Goal: Task Accomplishment & Management: Complete application form

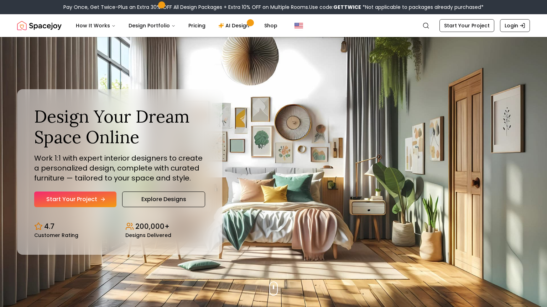
click at [61, 196] on link "Start Your Project" at bounding box center [75, 200] width 82 height 16
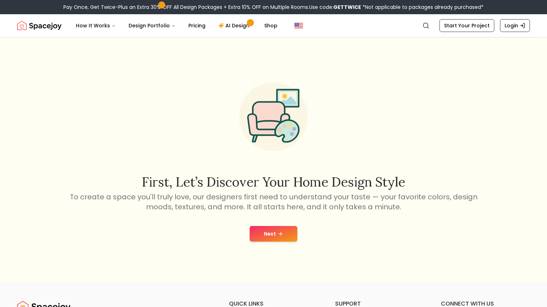
click at [274, 243] on div "Next" at bounding box center [273, 234] width 535 height 27
click at [273, 234] on button "Next" at bounding box center [273, 234] width 48 height 16
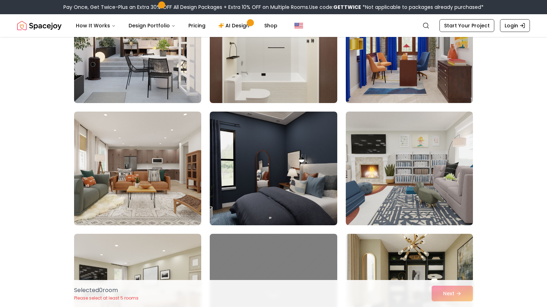
scroll to position [1087, 0]
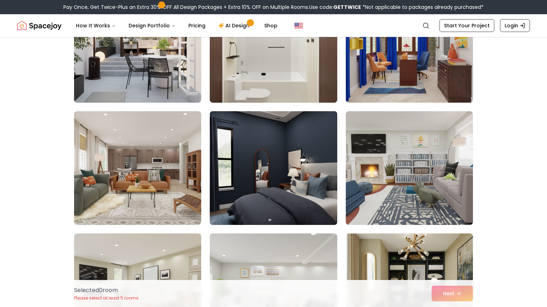
click at [317, 166] on img at bounding box center [272, 169] width 133 height 120
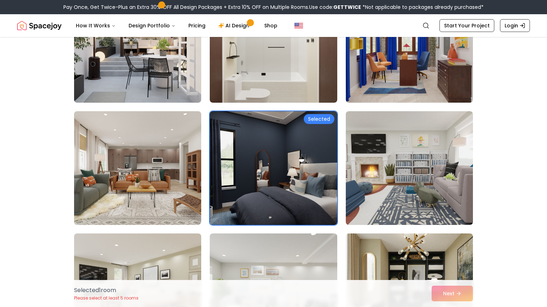
click at [435, 294] on div "Selected 1 room Please select at least 5 rooms Next" at bounding box center [273, 293] width 410 height 27
click at [442, 294] on div "Selected 1 room Please select at least 5 rooms Next" at bounding box center [273, 293] width 410 height 27
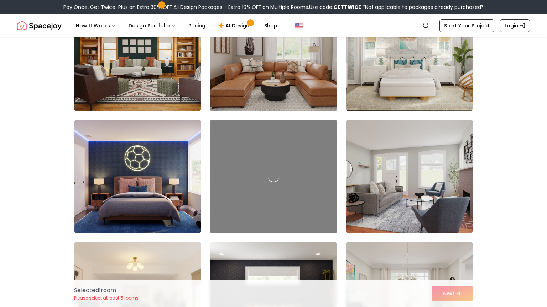
scroll to position [1576, 0]
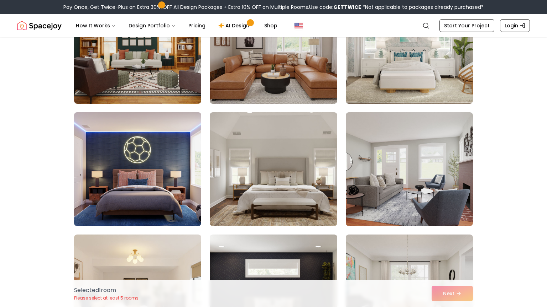
click at [188, 189] on img at bounding box center [137, 170] width 133 height 120
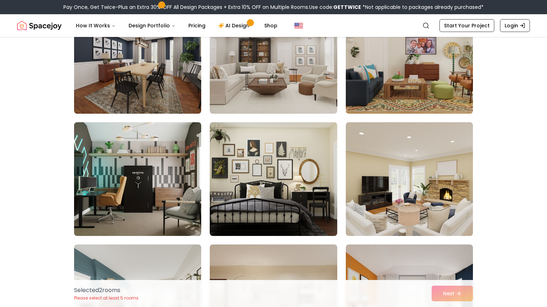
scroll to position [339, 0]
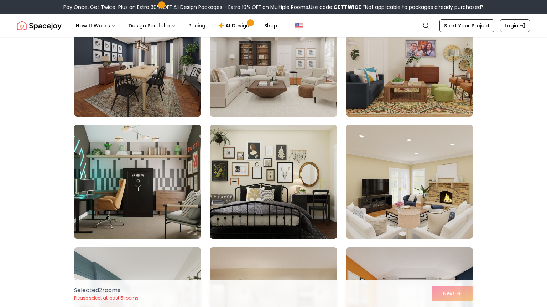
click at [169, 208] on img at bounding box center [137, 182] width 133 height 120
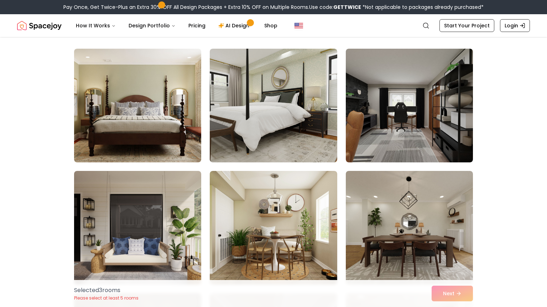
scroll to position [0, 0]
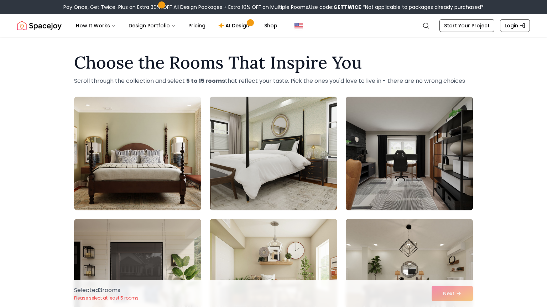
click at [360, 158] on img at bounding box center [408, 154] width 133 height 120
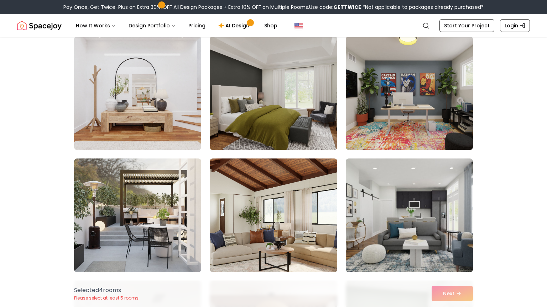
scroll to position [3730, 0]
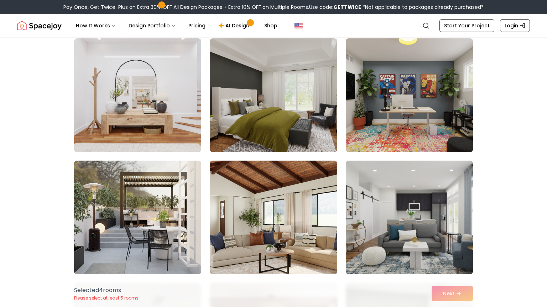
click at [425, 66] on img at bounding box center [408, 96] width 133 height 120
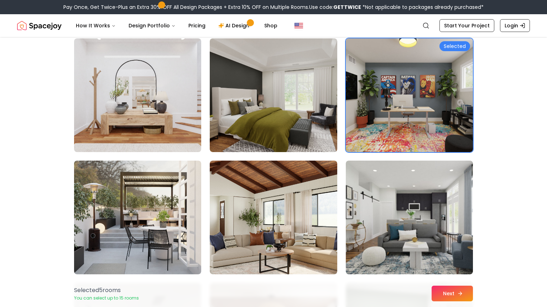
click at [441, 293] on button "Next" at bounding box center [451, 294] width 41 height 16
